Goal: Transaction & Acquisition: Obtain resource

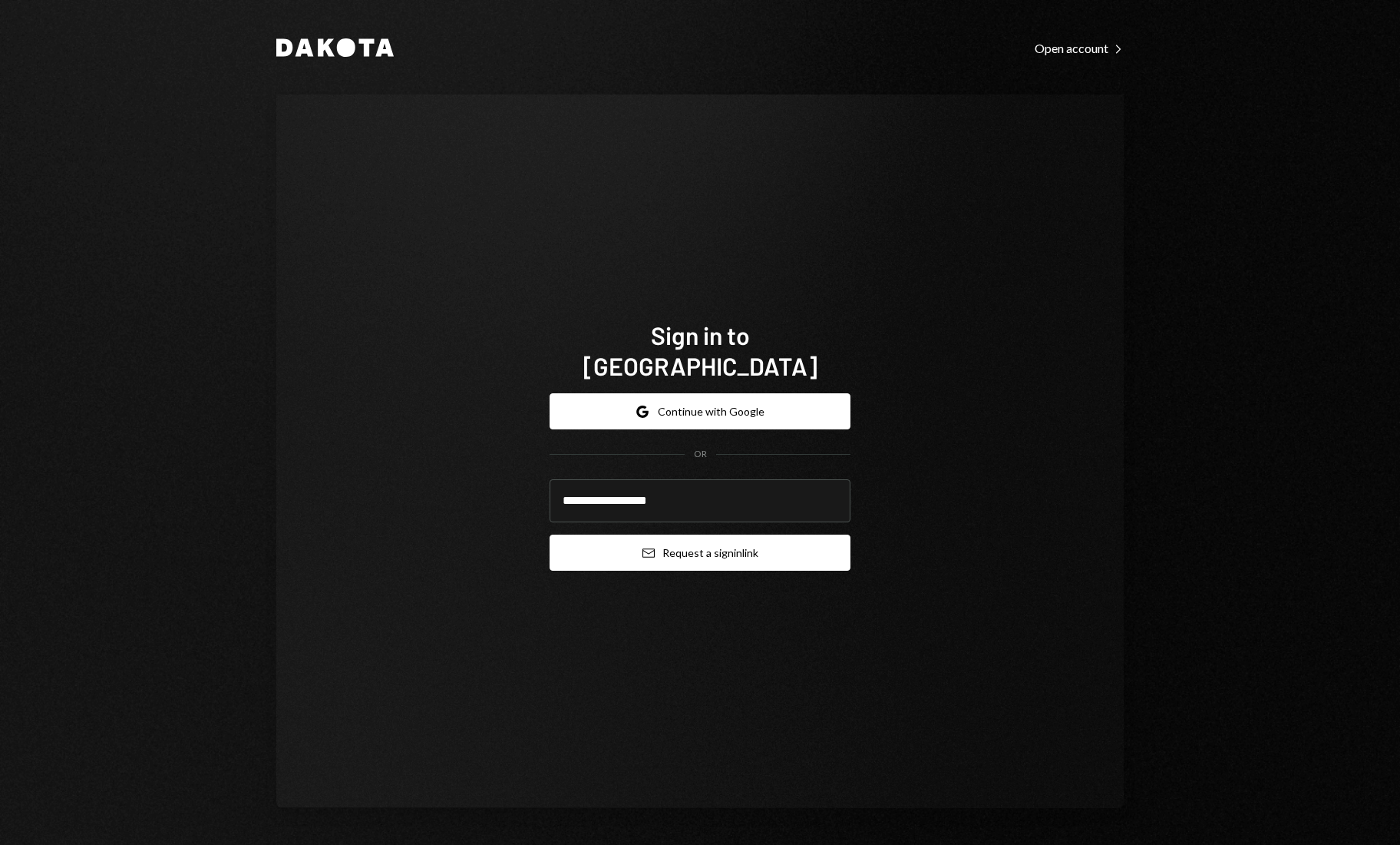
type input "**********"
click at [693, 546] on button "Email Request a sign in link" at bounding box center [700, 552] width 301 height 36
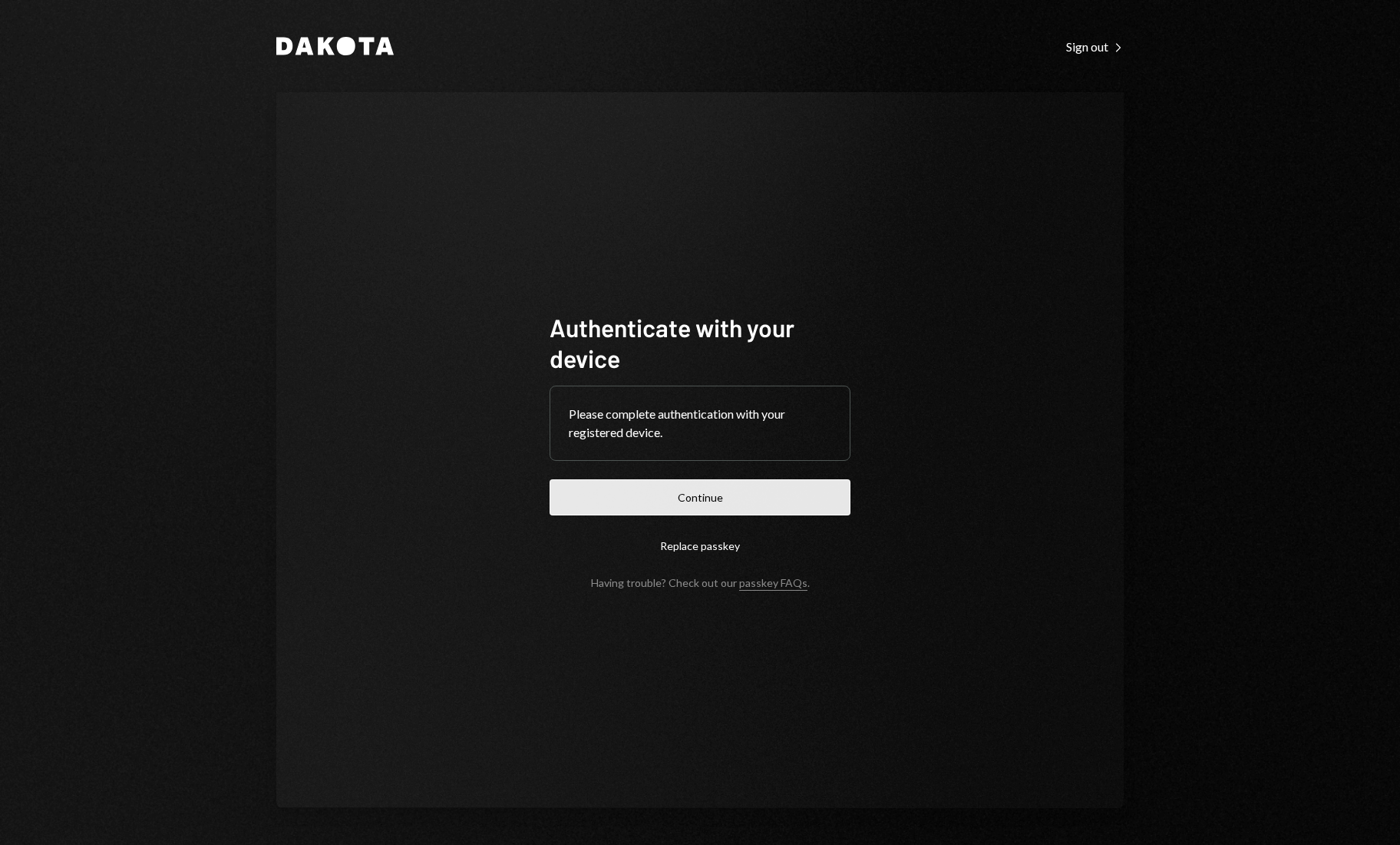
click at [696, 490] on button "Continue" at bounding box center [700, 497] width 301 height 36
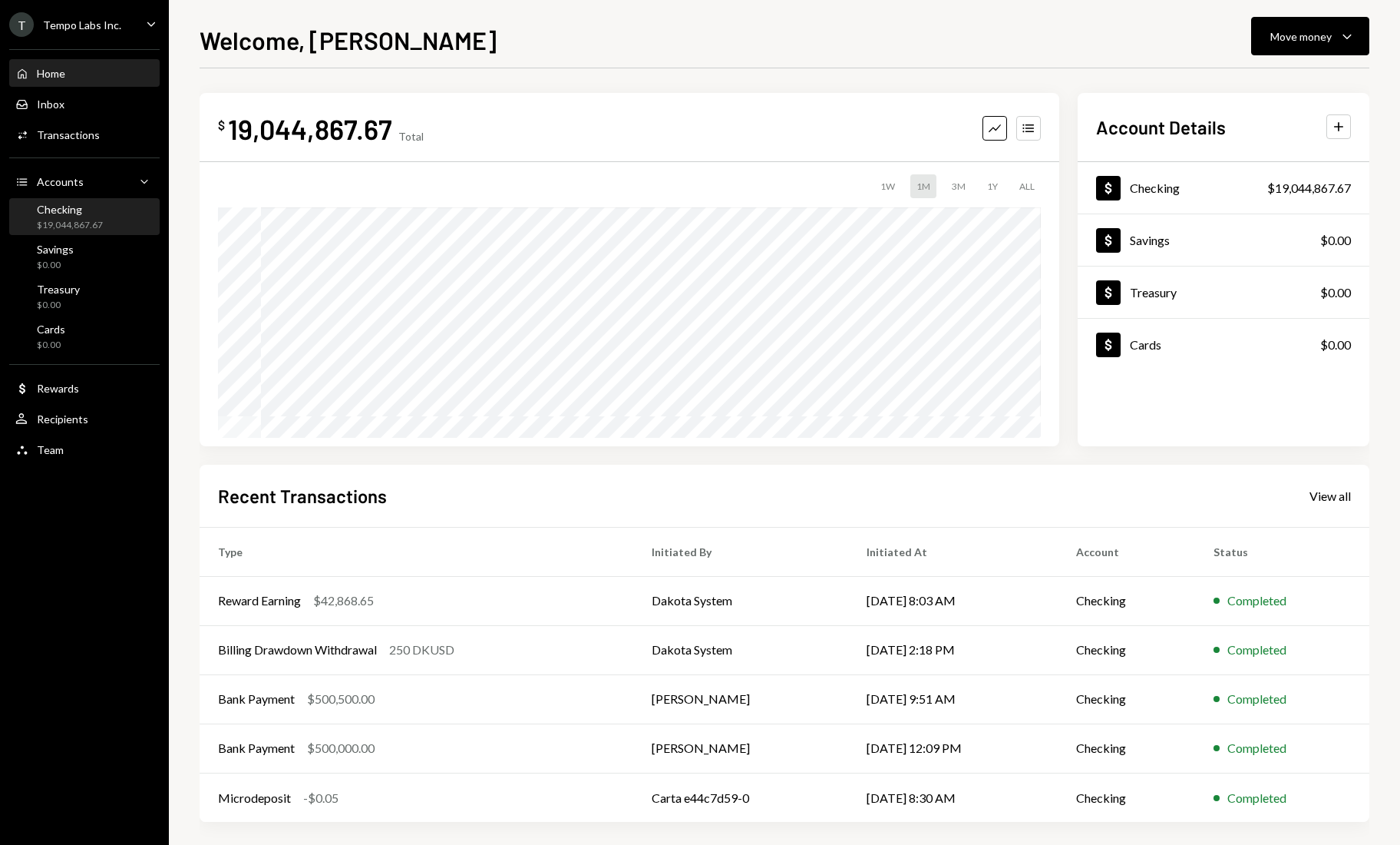
click at [77, 213] on div "Checking" at bounding box center [69, 210] width 66 height 13
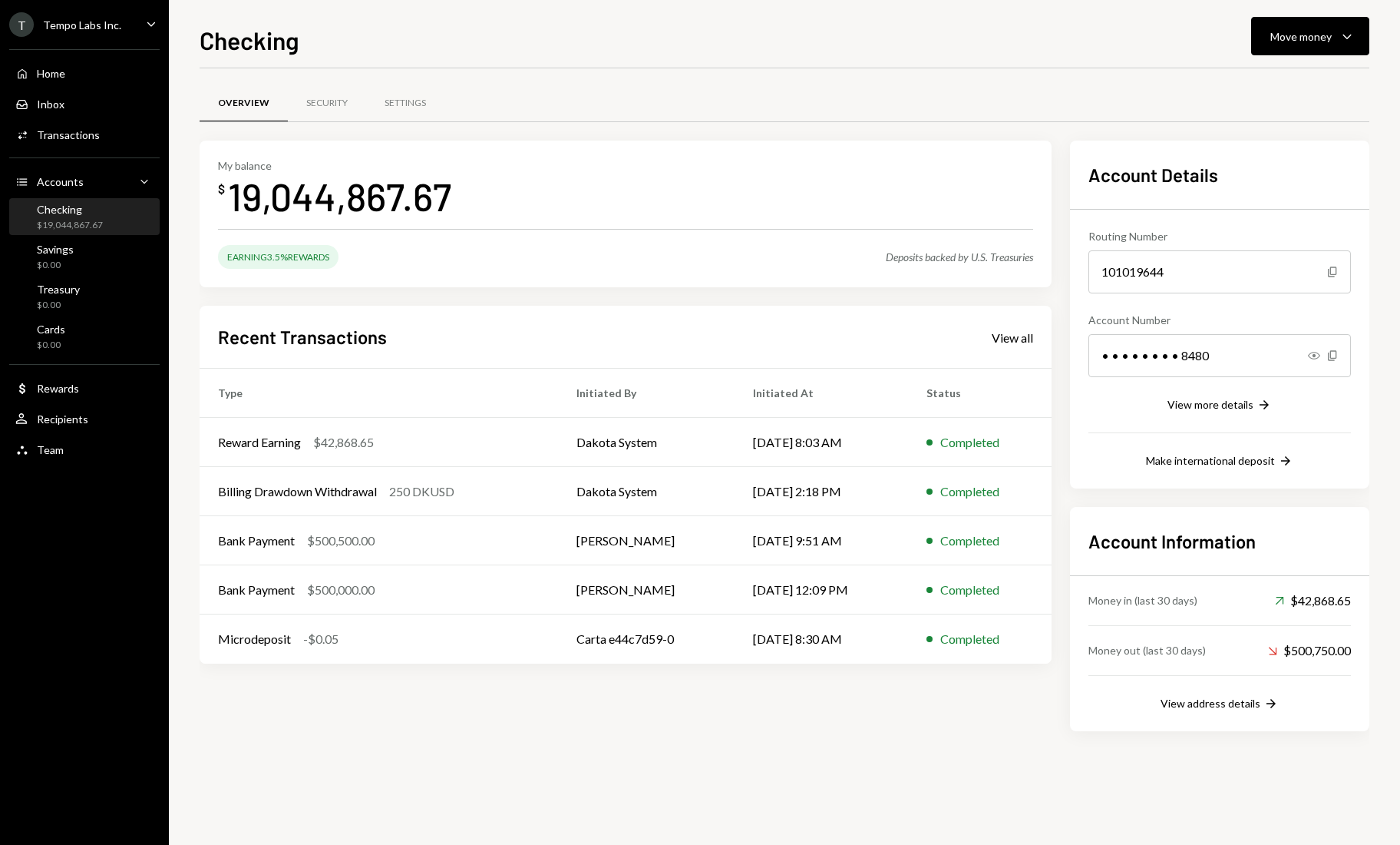
click at [143, 13] on div "T Tempo Labs Inc. Caret Down" at bounding box center [84, 24] width 169 height 24
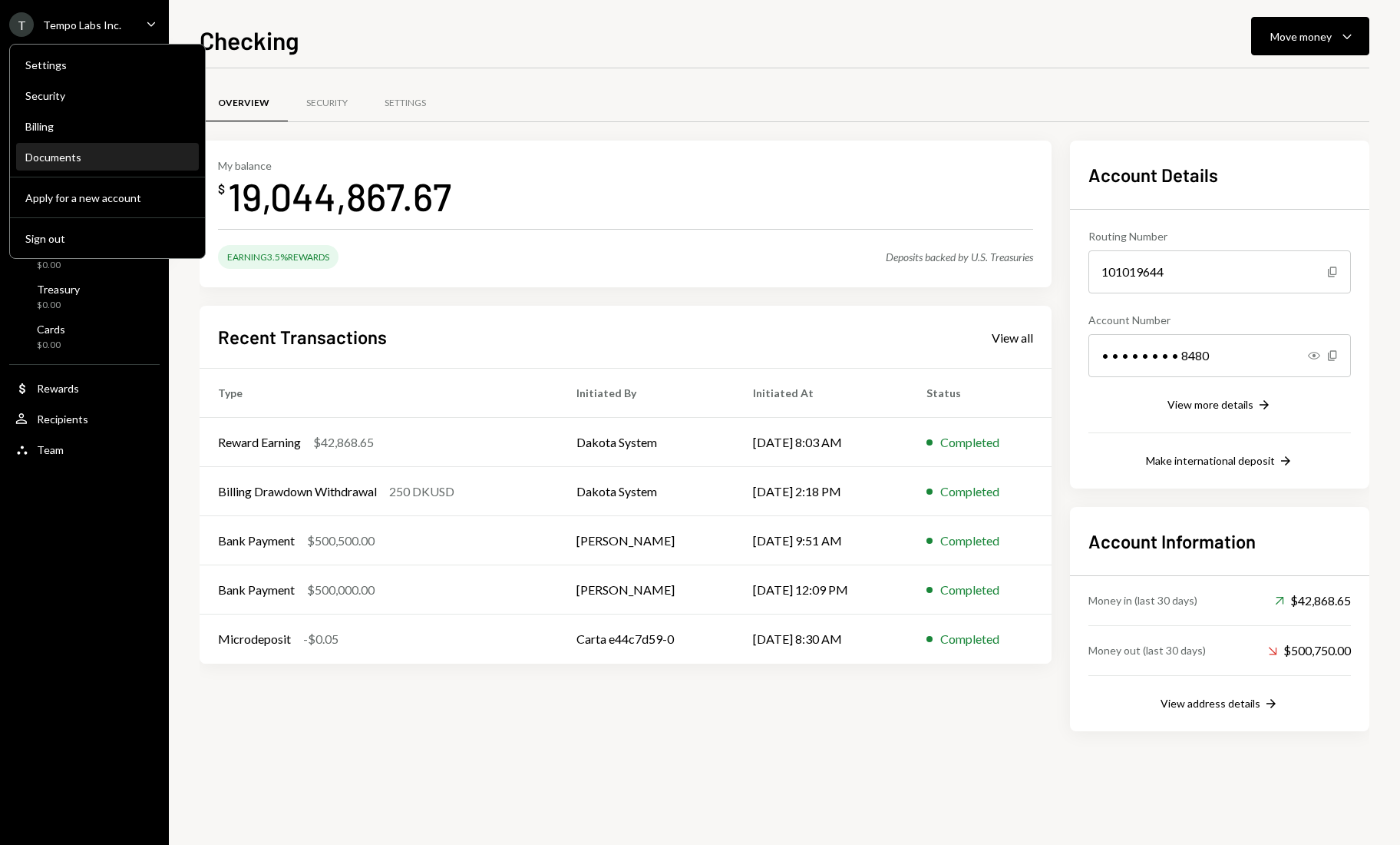
click at [81, 159] on div "Documents" at bounding box center [107, 157] width 164 height 13
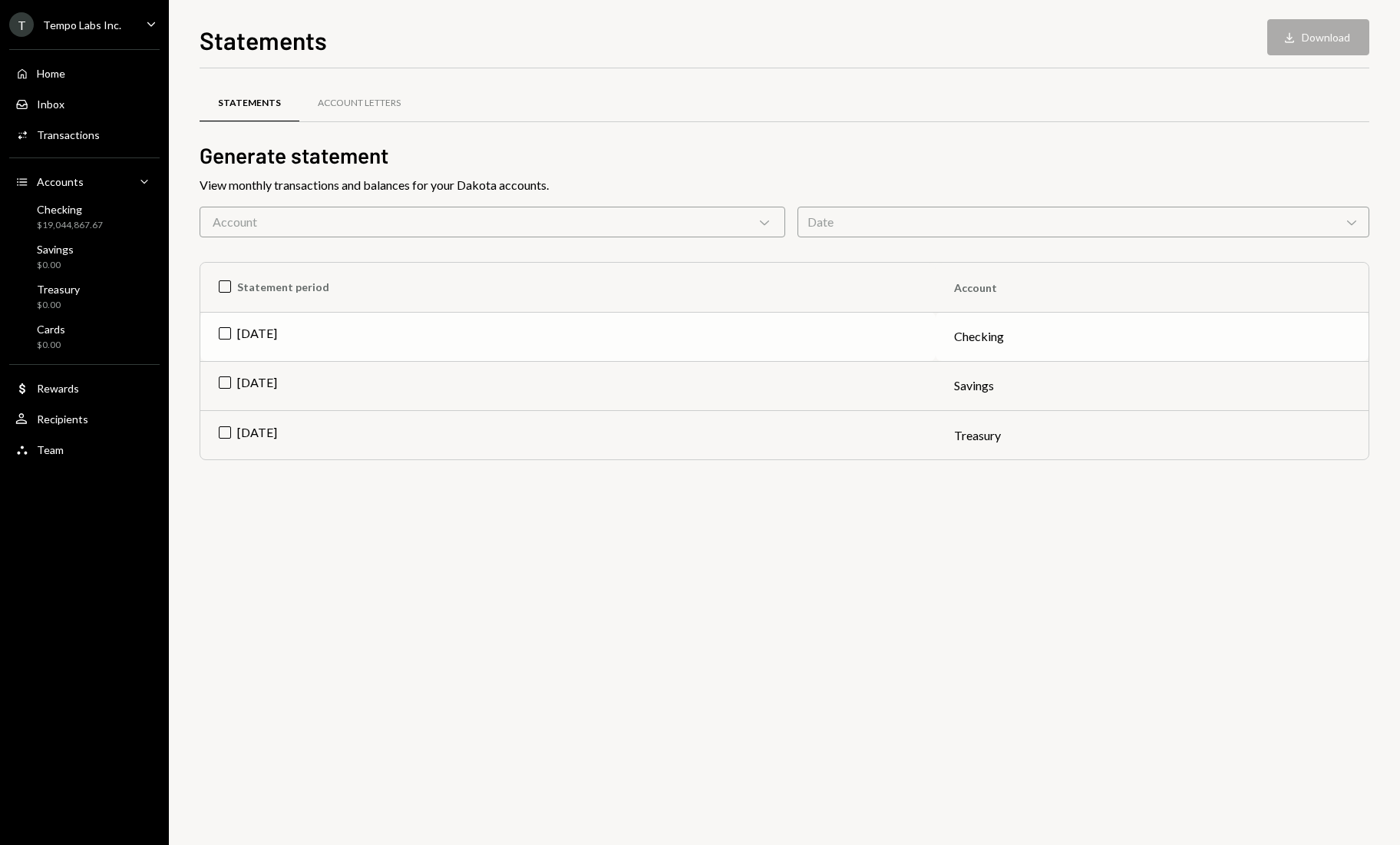
click at [224, 333] on td "[DATE]" at bounding box center [568, 336] width 736 height 49
click at [1319, 34] on button "Download Download" at bounding box center [1319, 37] width 102 height 36
click at [898, 614] on div "Statements Account Letters Generate statement View monthly transactions and bal…" at bounding box center [784, 457] width 1170 height 777
click at [118, 29] on div "T Tempo Labs Inc. Caret Down" at bounding box center [84, 24] width 169 height 24
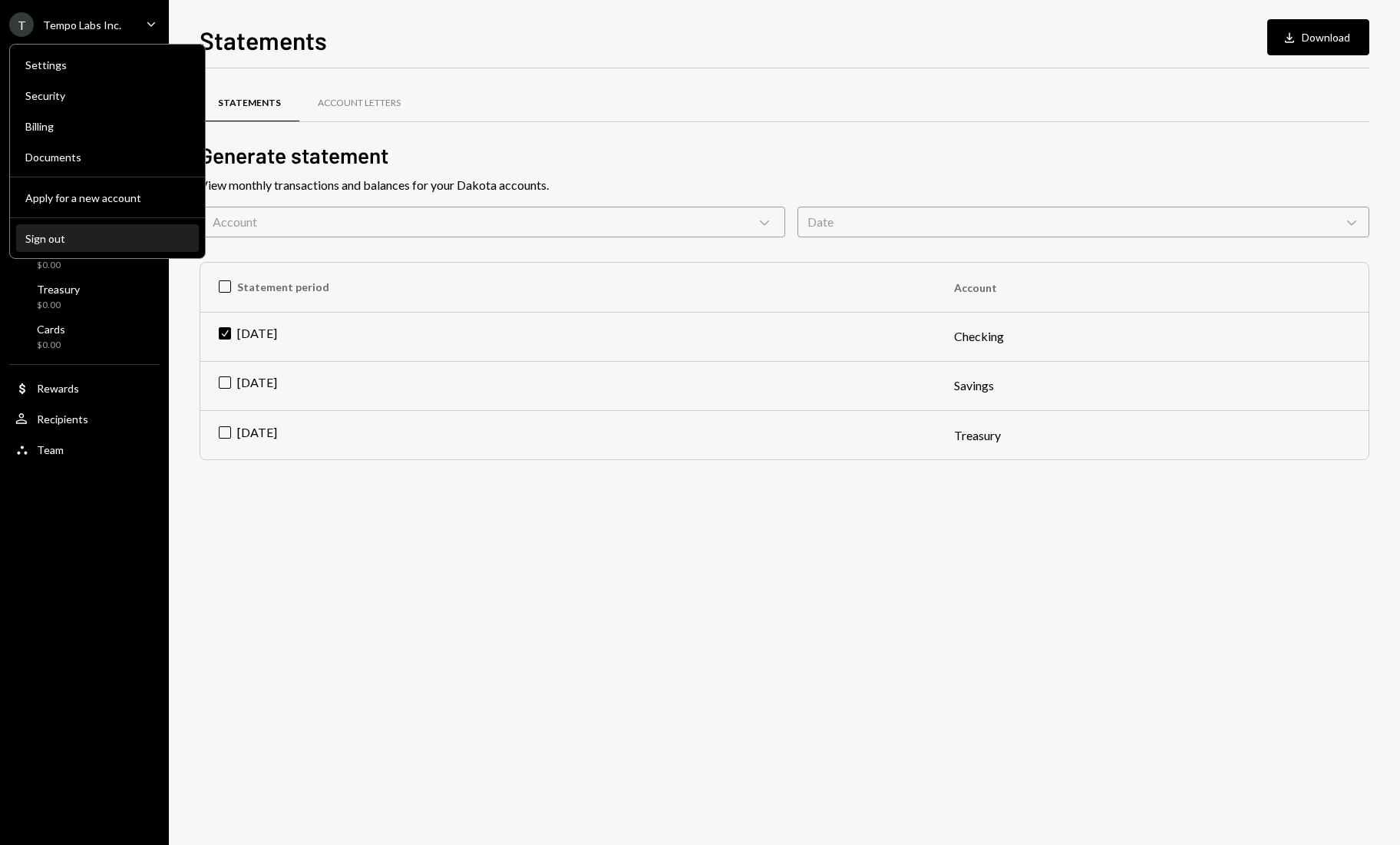
click at [73, 246] on button "Sign out" at bounding box center [107, 239] width 183 height 28
